Goal: Information Seeking & Learning: Learn about a topic

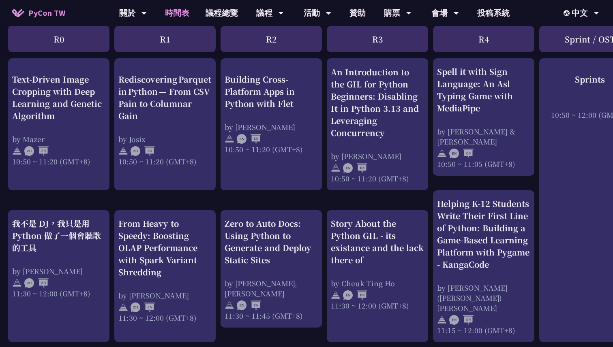
scroll to position [345, 0]
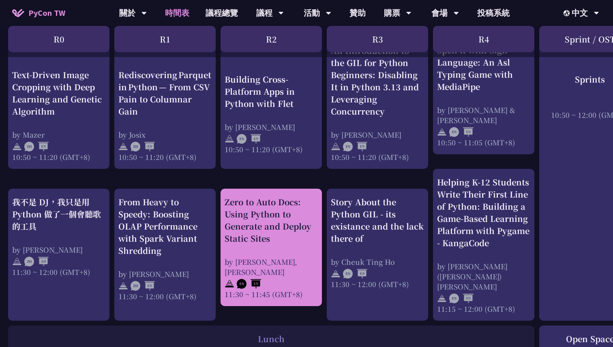
click at [266, 277] on div at bounding box center [271, 283] width 93 height 12
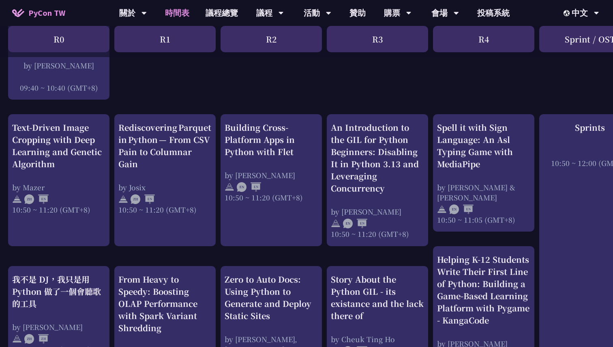
scroll to position [268, 0]
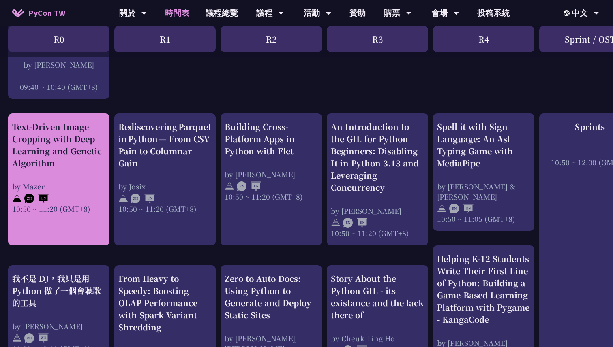
click at [65, 187] on div "by Mazer" at bounding box center [58, 187] width 93 height 10
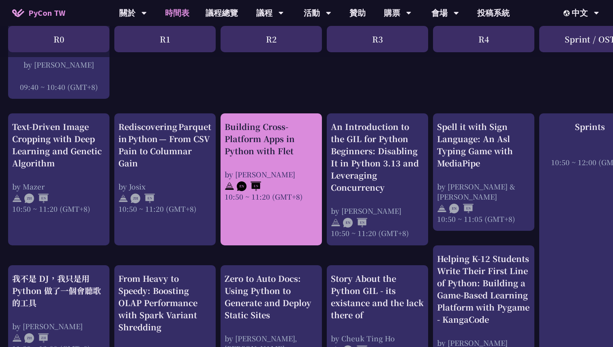
click at [229, 187] on img at bounding box center [230, 187] width 10 height 10
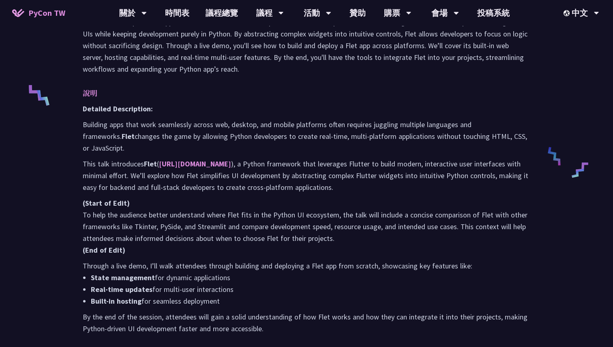
scroll to position [303, 0]
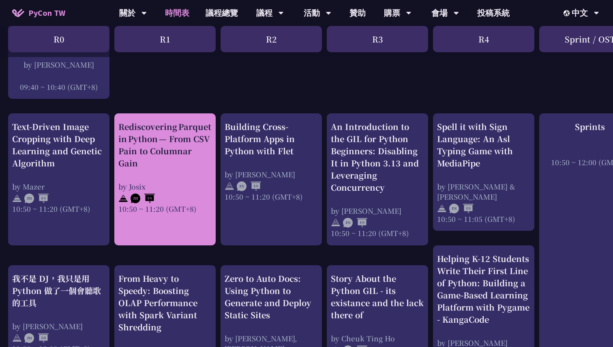
scroll to position [318, 0]
